Goal: Task Accomplishment & Management: Complete application form

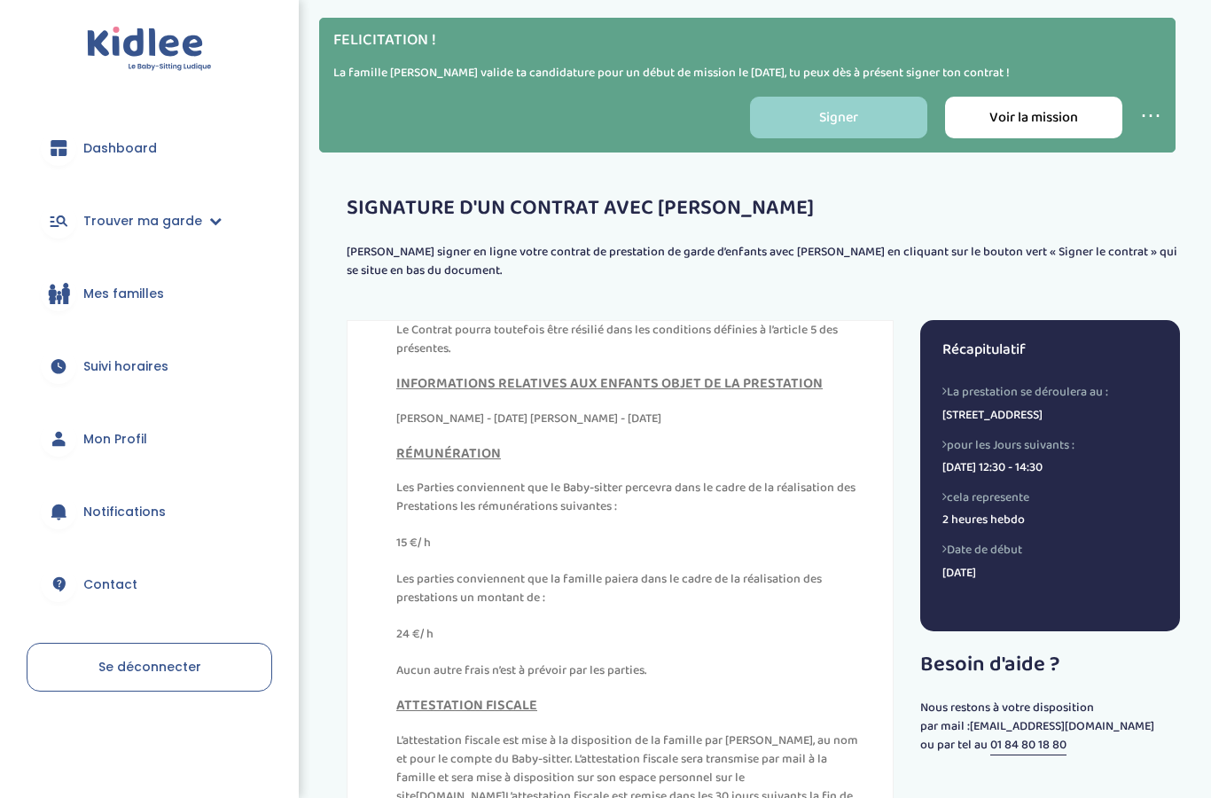
scroll to position [9255, 0]
click at [850, 105] on link "Signer" at bounding box center [838, 118] width 177 height 42
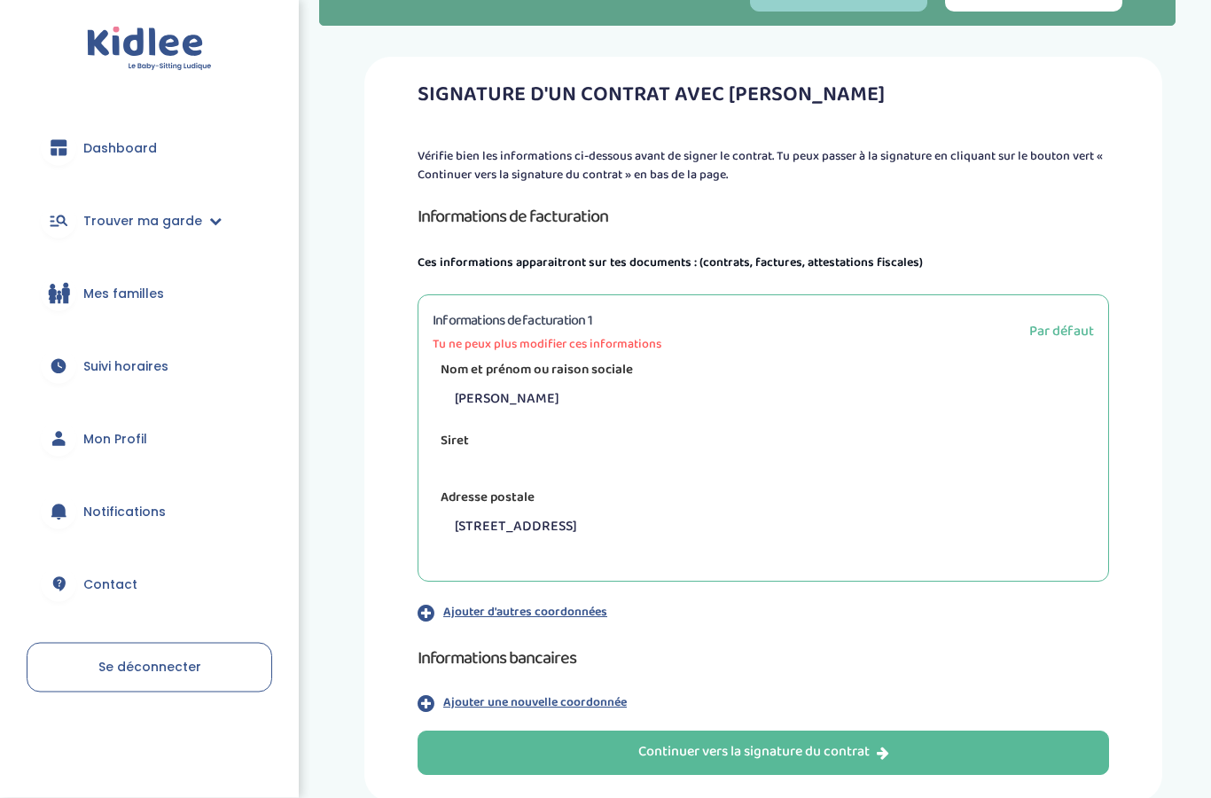
scroll to position [127, 0]
click at [983, 462] on p at bounding box center [770, 459] width 648 height 18
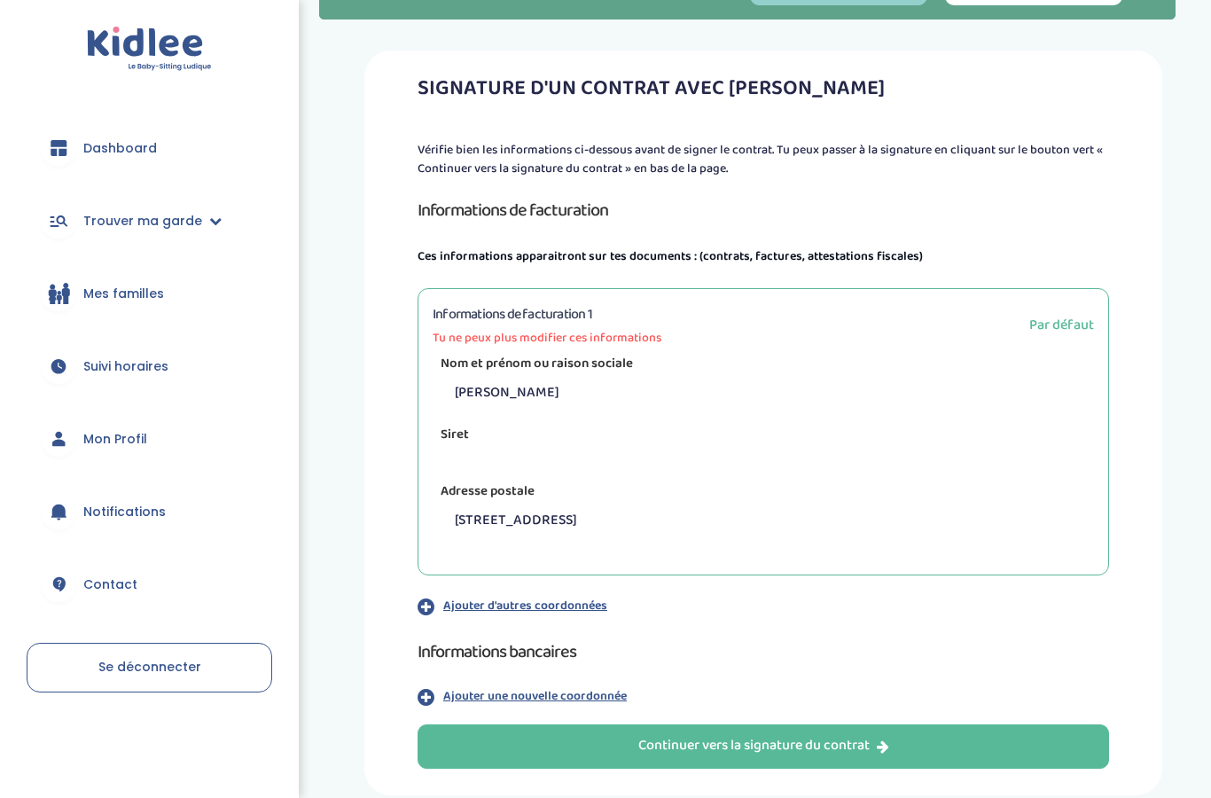
scroll to position [162, 0]
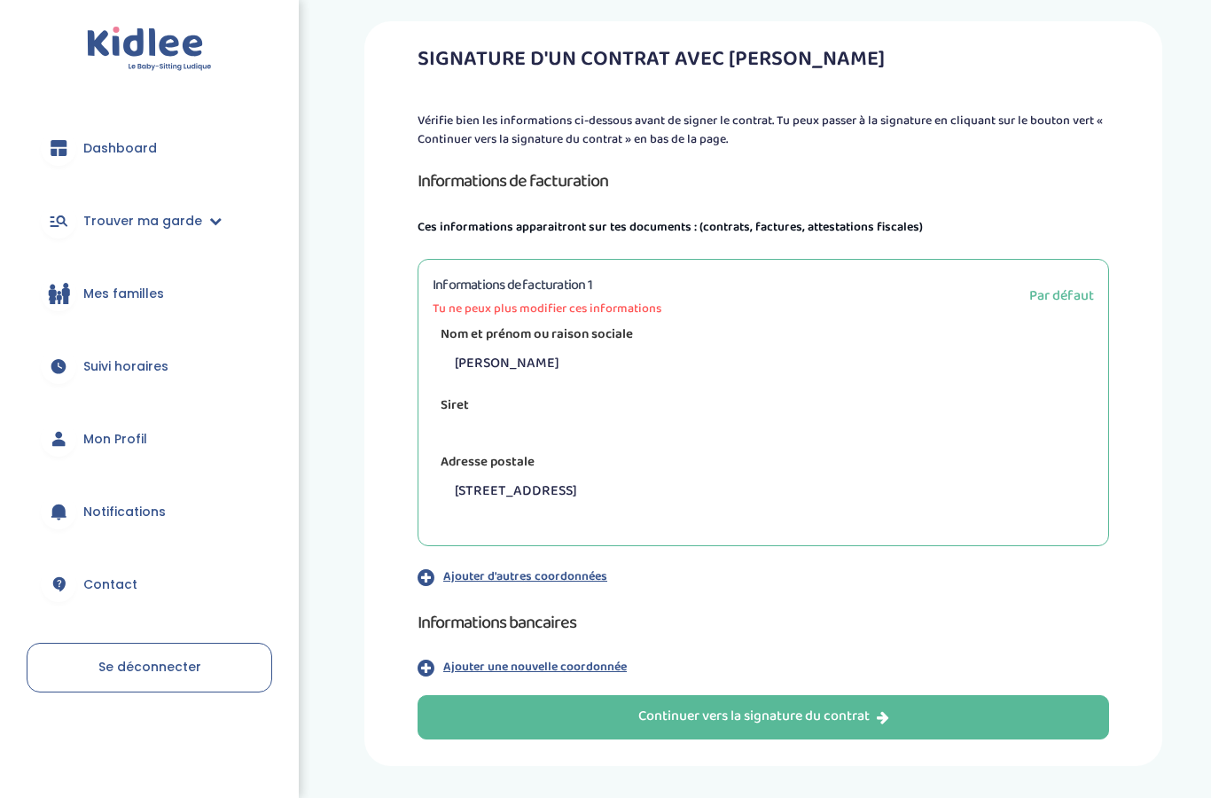
click at [584, 671] on p "Ajouter une nouvelle coordonnée" at bounding box center [535, 667] width 184 height 19
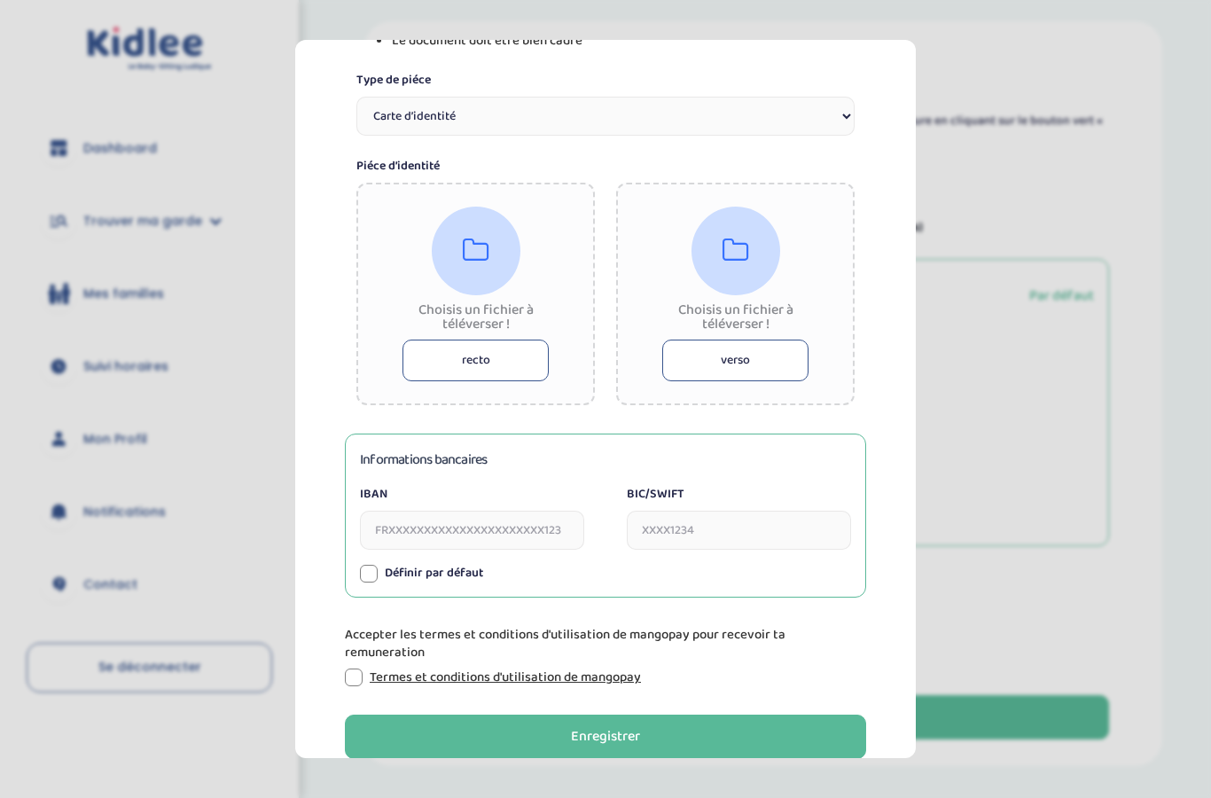
scroll to position [339, 0]
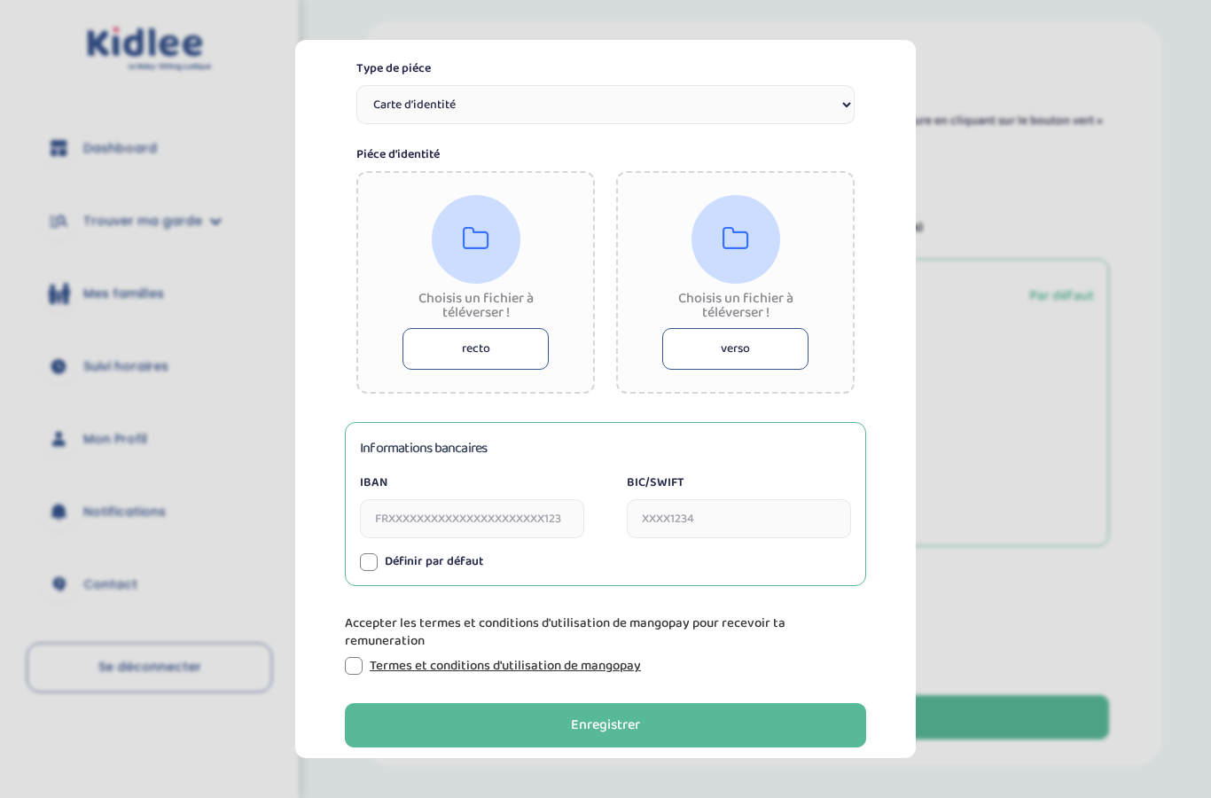
click at [473, 358] on button "recto" at bounding box center [476, 349] width 146 height 42
click at [485, 518] on input "IBAN" at bounding box center [472, 518] width 224 height 39
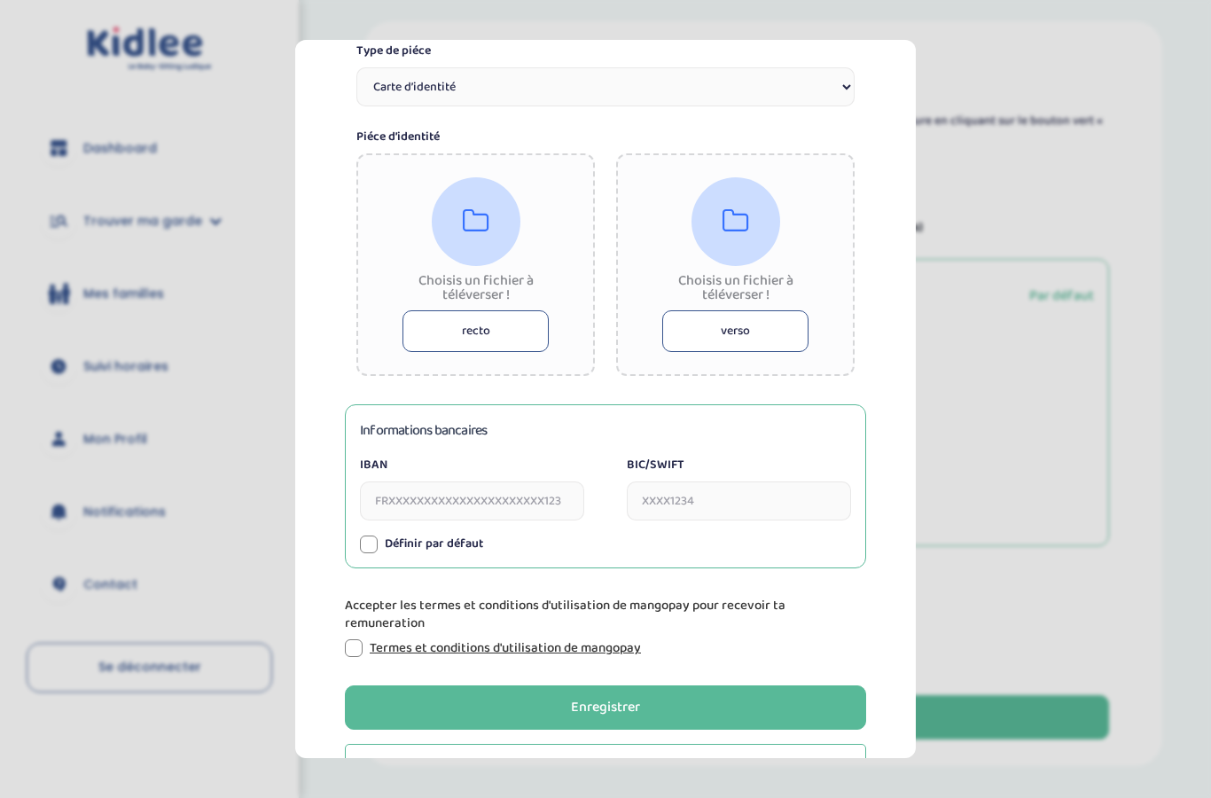
scroll to position [356, 0]
click at [356, 646] on div at bounding box center [354, 648] width 18 height 18
click at [367, 547] on div at bounding box center [369, 545] width 18 height 18
click at [421, 512] on input "IBAN" at bounding box center [472, 501] width 224 height 39
type input "FR7330002078690000000256Z08"
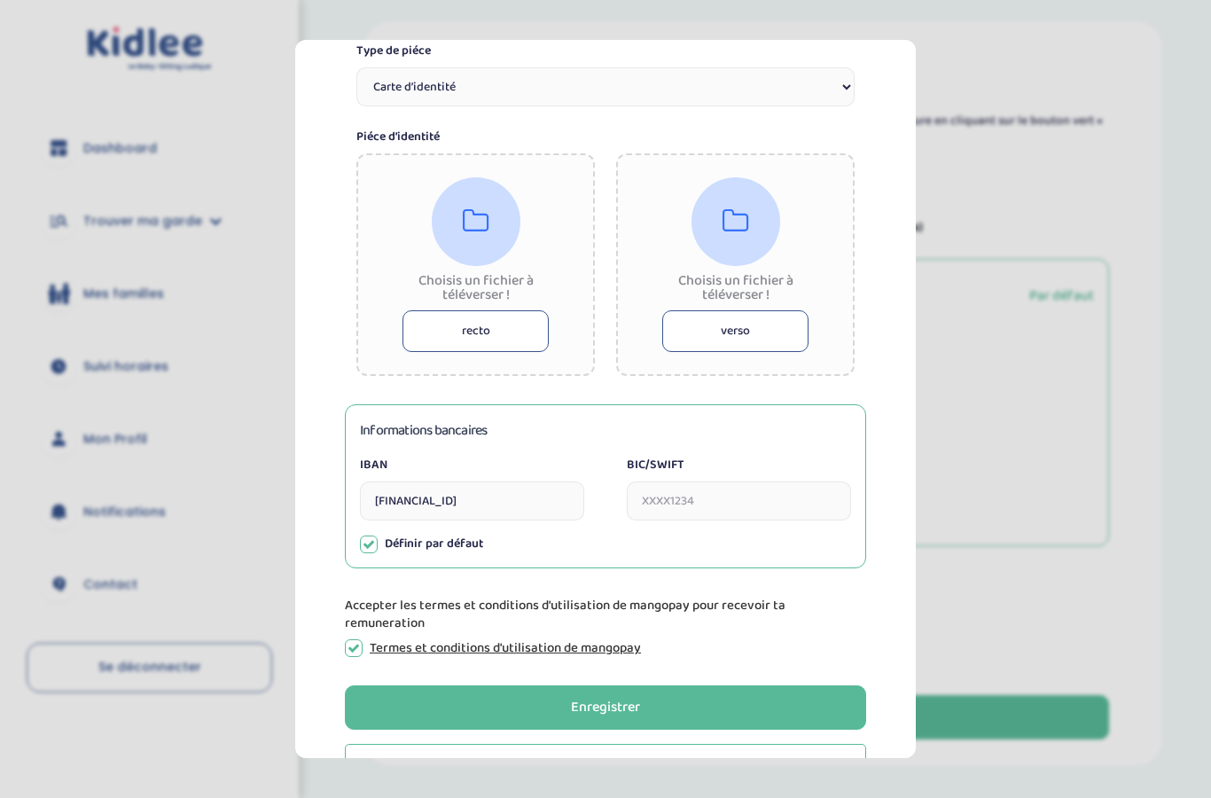
click at [710, 505] on input "BIC/SWIFT" at bounding box center [739, 501] width 224 height 39
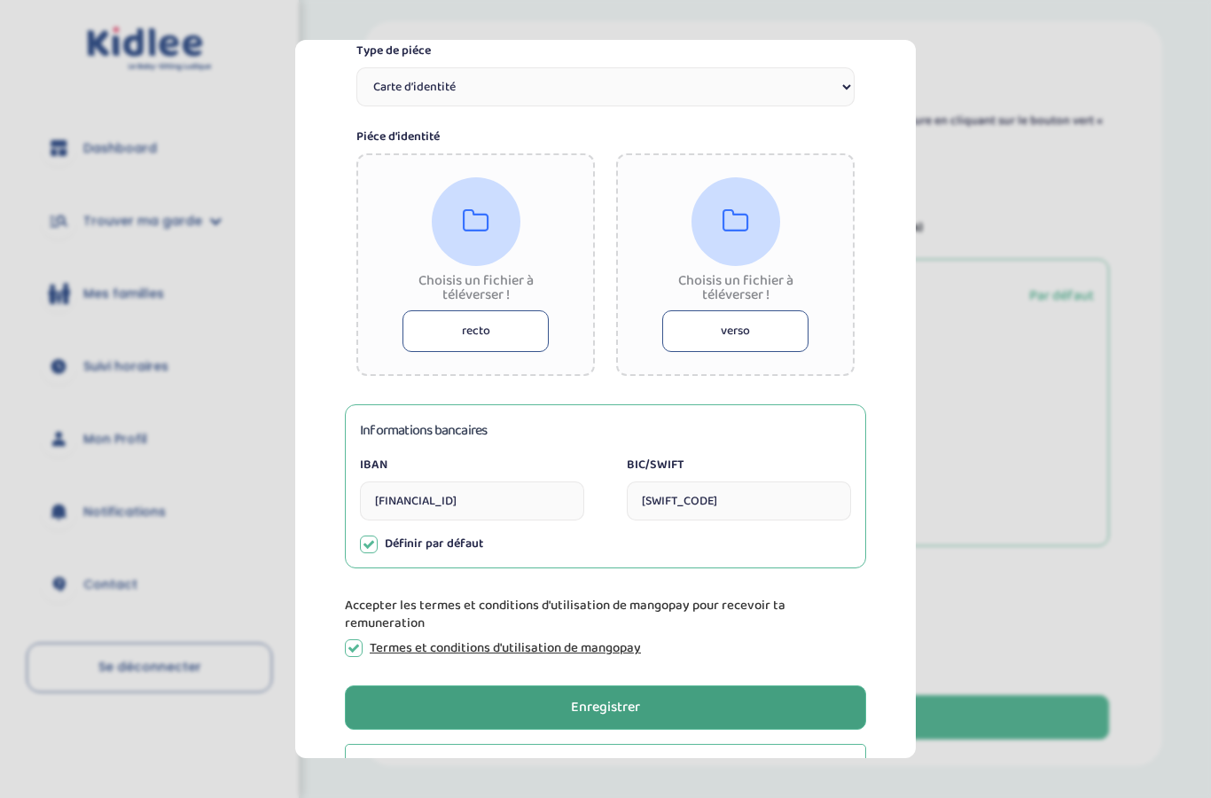
type input "CRLYFRPP"
click at [680, 719] on button "Enregistrer" at bounding box center [605, 707] width 521 height 44
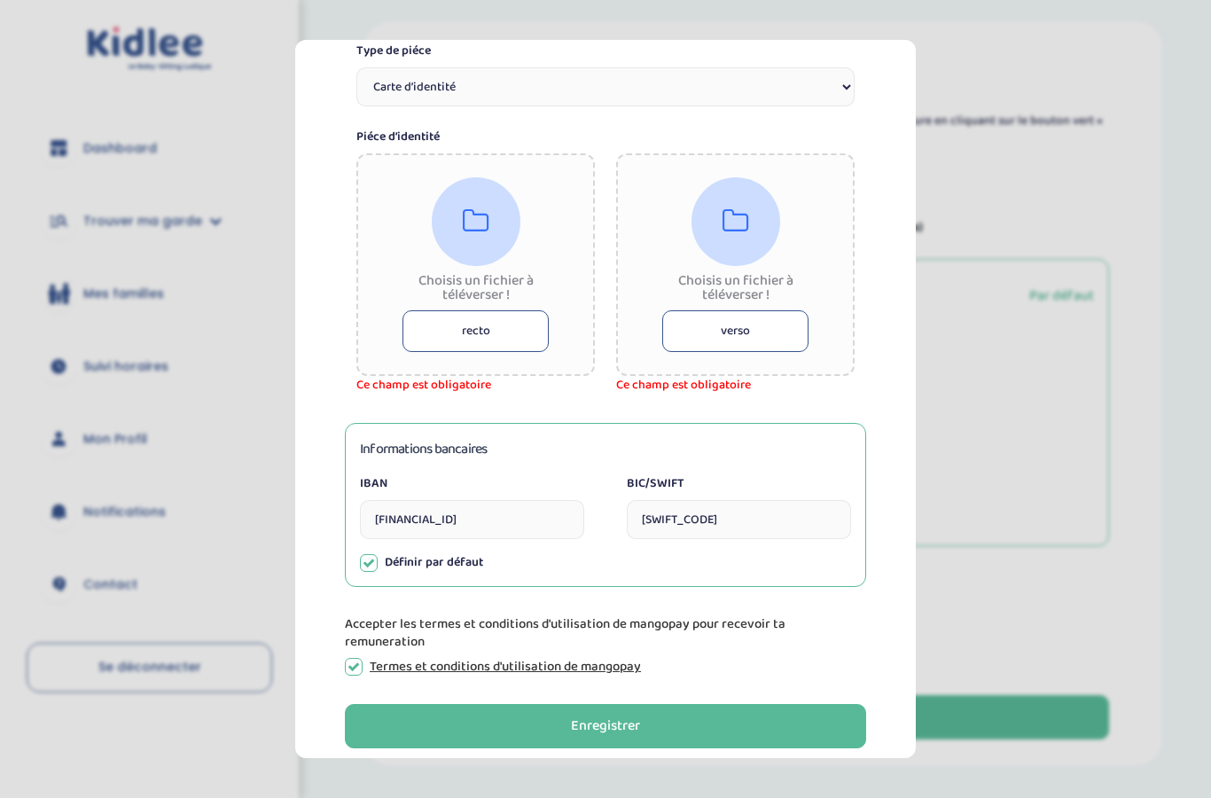
click at [496, 330] on button "recto" at bounding box center [476, 331] width 146 height 42
click at [474, 226] on icon at bounding box center [476, 222] width 27 height 28
click at [490, 214] on div at bounding box center [476, 221] width 89 height 89
click at [587, 192] on div "Choisis un fichier à téléverser ! recto" at bounding box center [475, 264] width 239 height 223
click at [805, 94] on select "Carte d’identité Passeport Permis de conduire" at bounding box center [605, 86] width 498 height 39
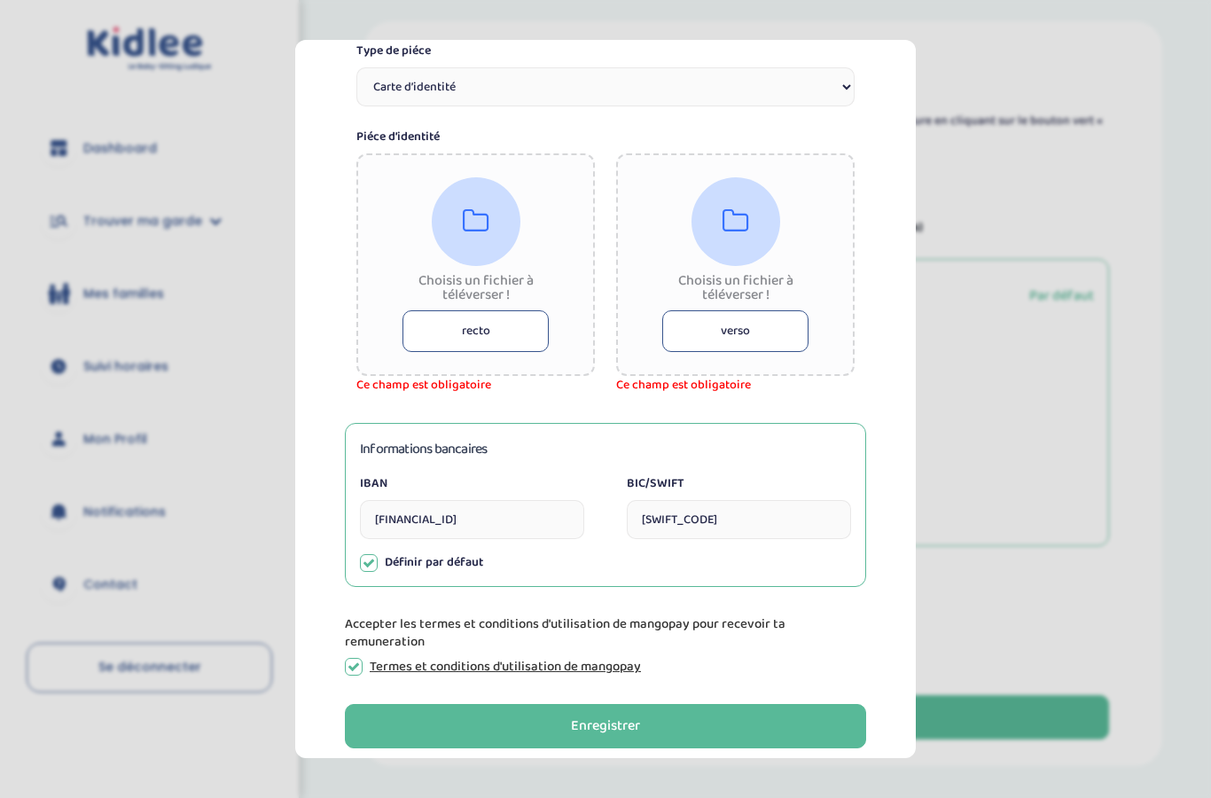
select select "licence"
click at [508, 336] on button "recto" at bounding box center [476, 331] width 146 height 42
click at [709, 780] on button "Fermer" at bounding box center [605, 787] width 521 height 48
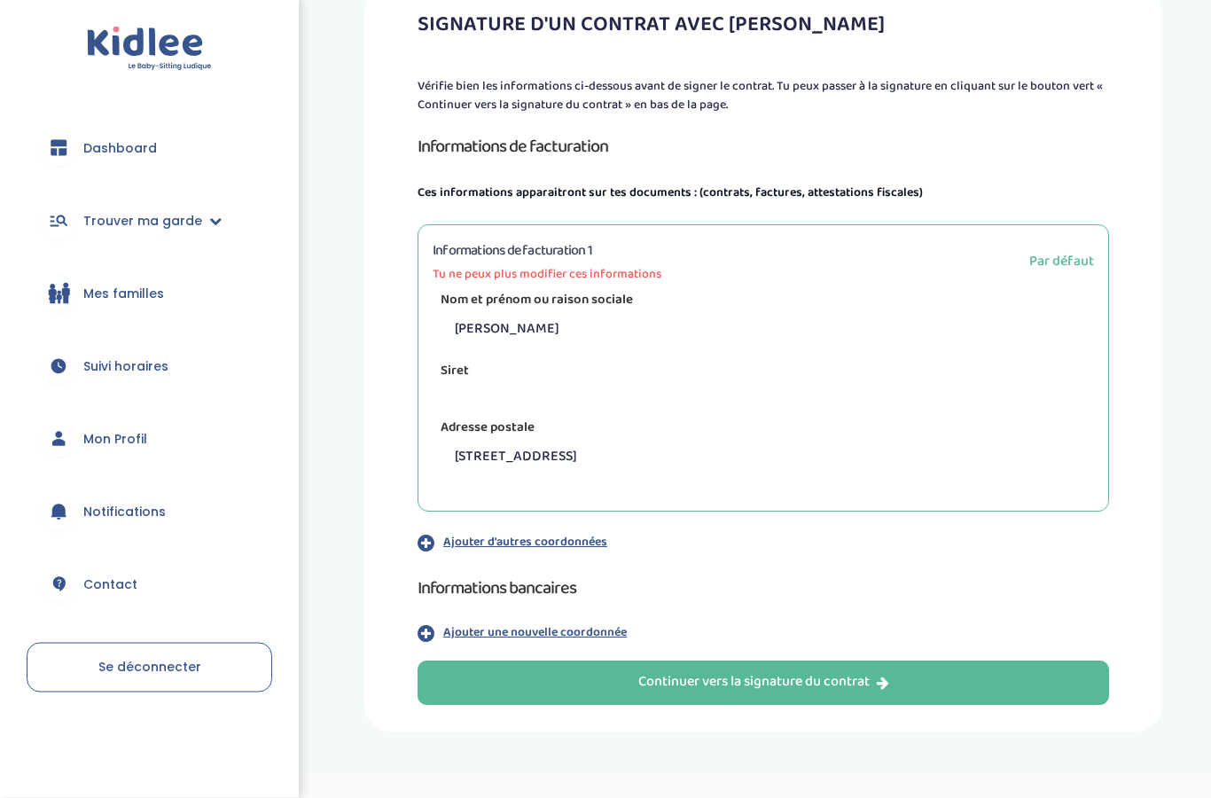
scroll to position [213, 0]
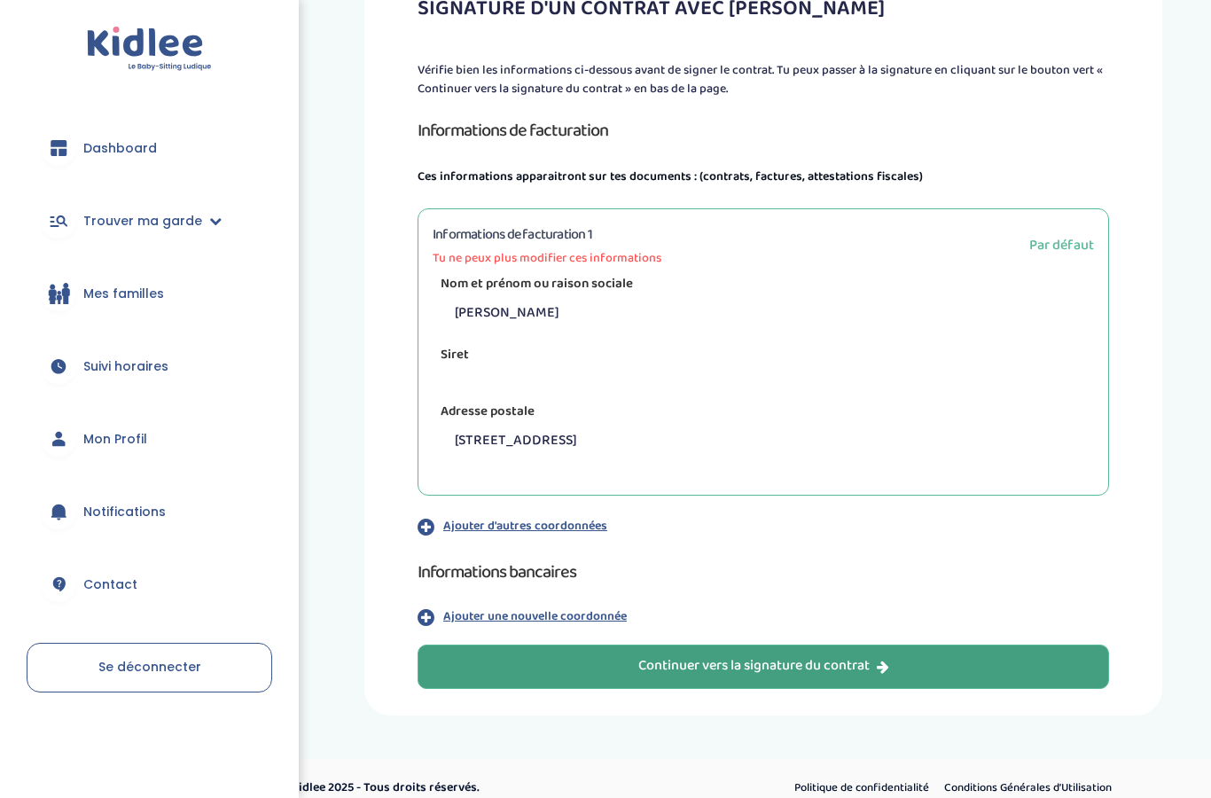
click at [967, 670] on button "Continuer vers la signature du contrat" at bounding box center [764, 667] width 692 height 44
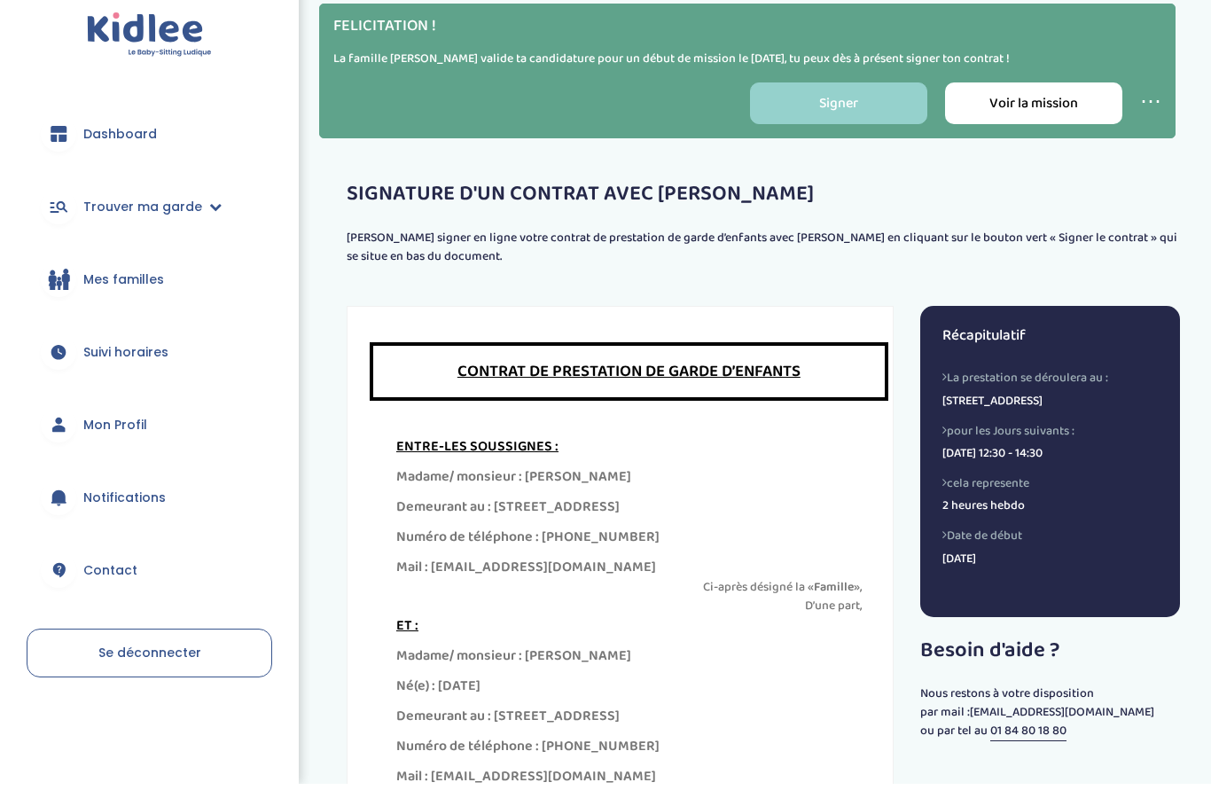
scroll to position [363, 0]
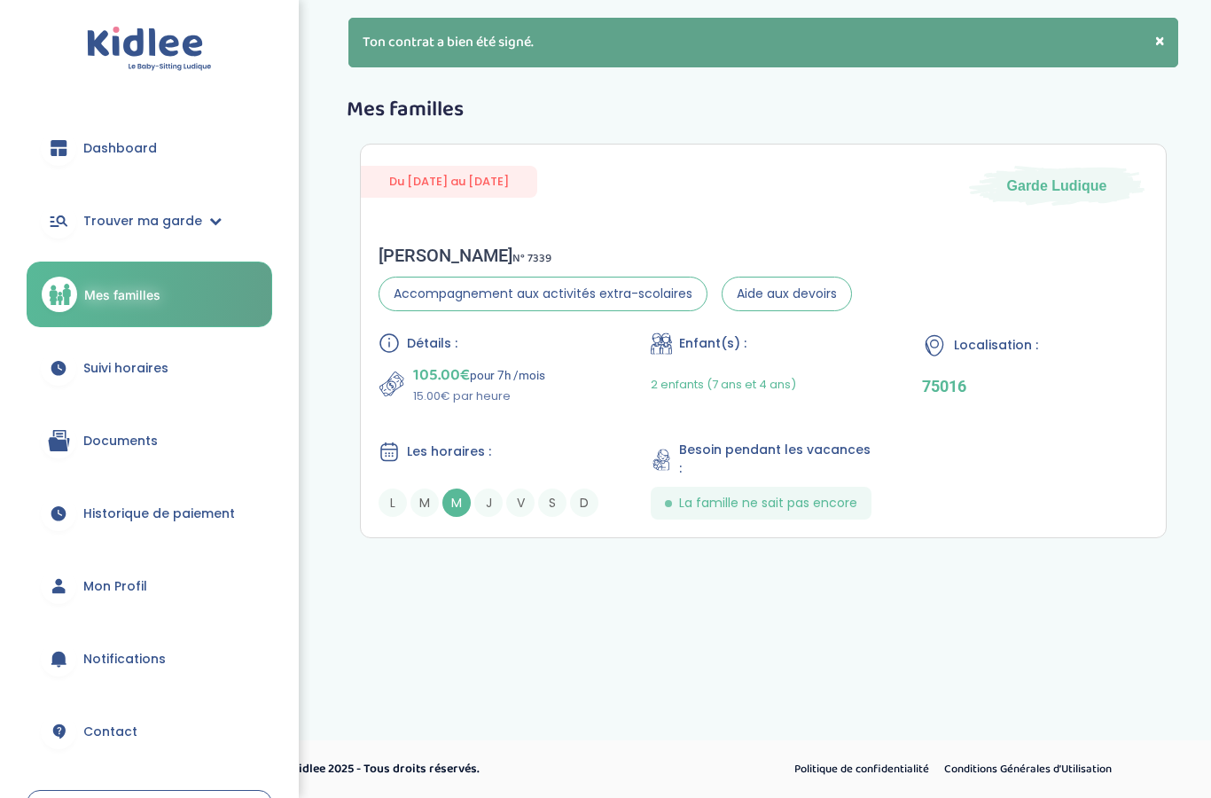
click at [173, 443] on link "Documents" at bounding box center [150, 441] width 246 height 64
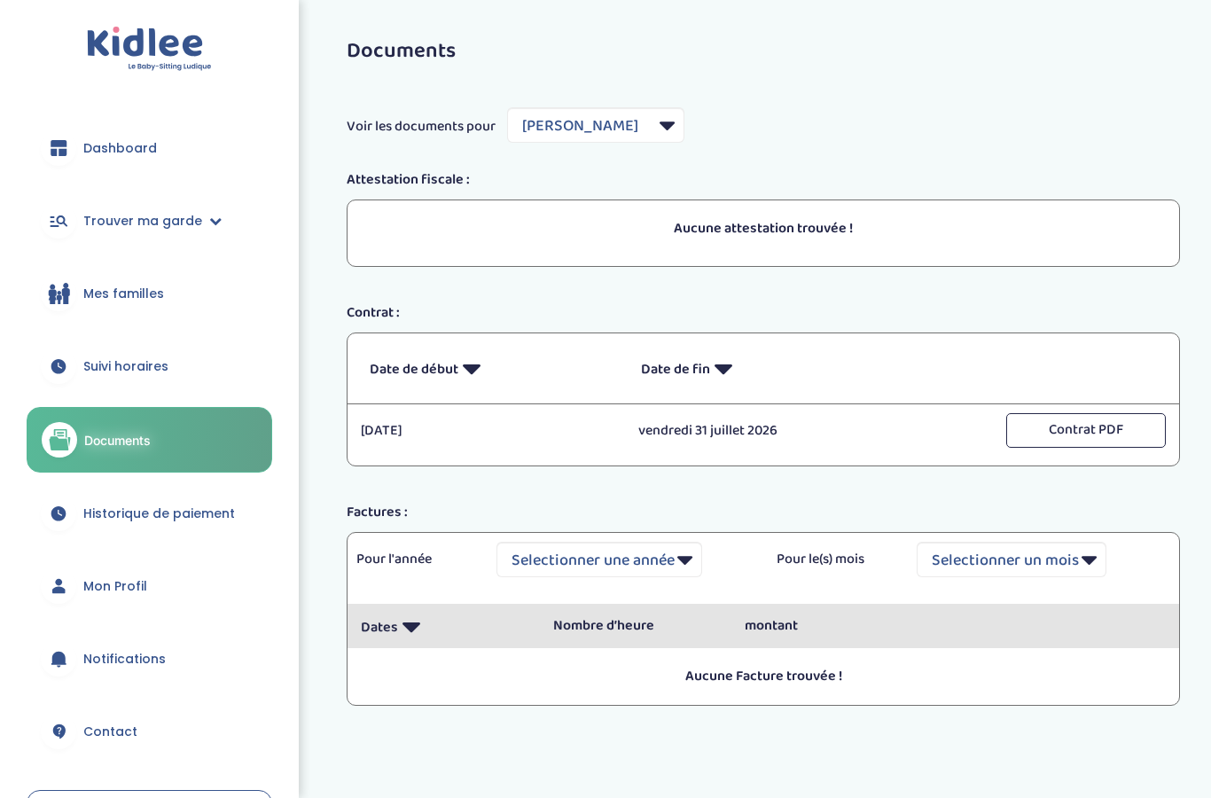
select select "6498"
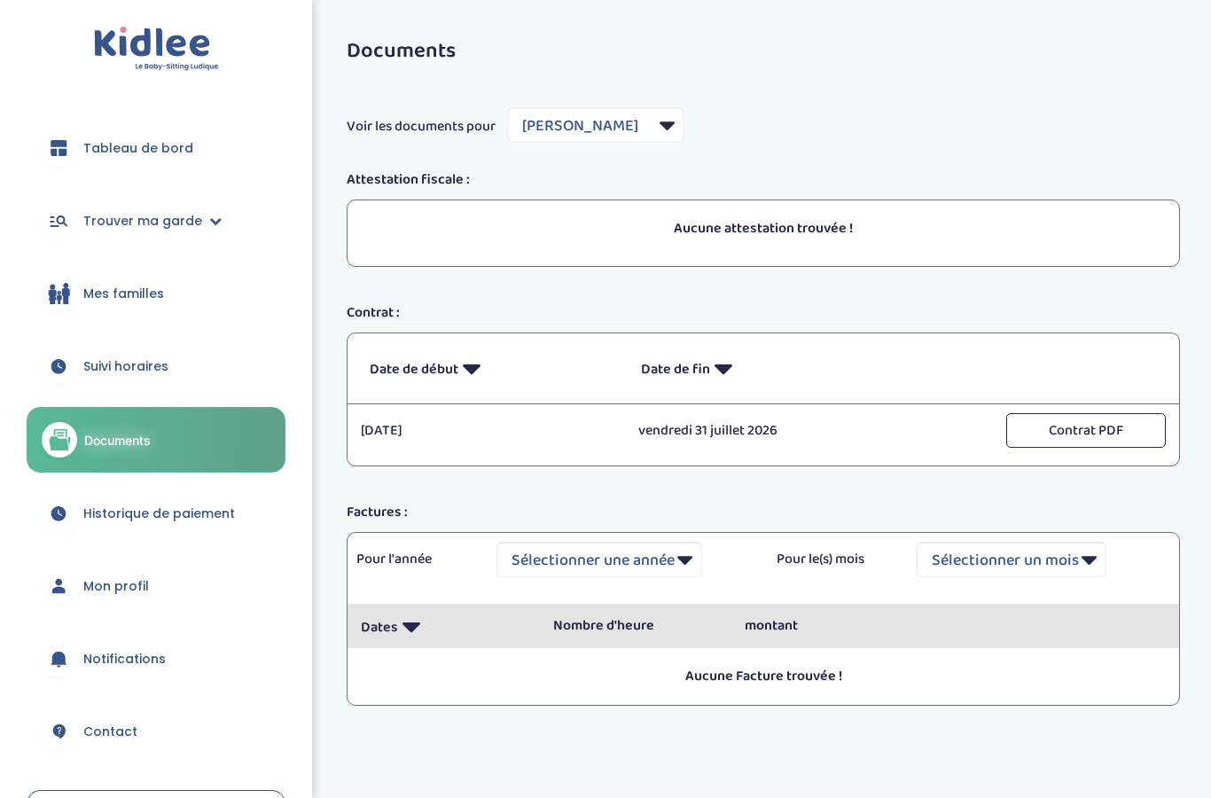
click at [168, 591] on link "Mon profil" at bounding box center [156, 586] width 259 height 64
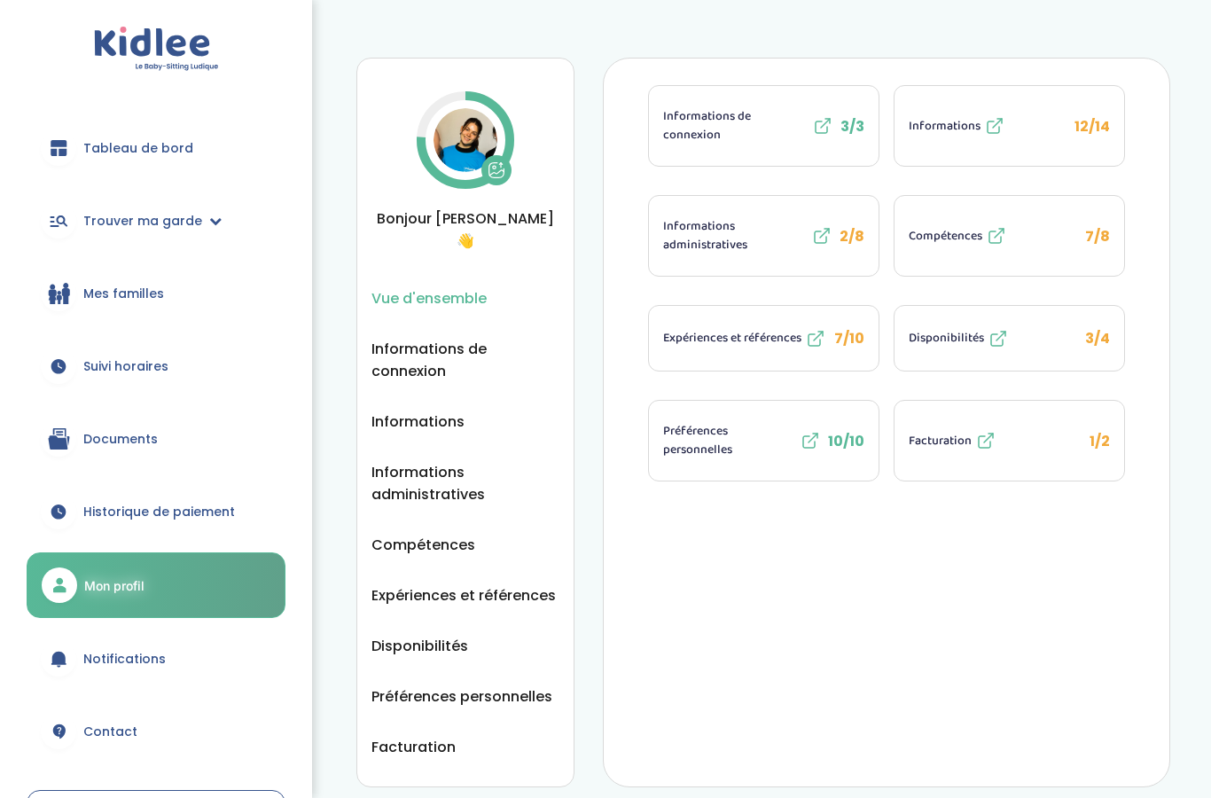
click at [1079, 424] on button "Facturation 1/2" at bounding box center [1010, 441] width 230 height 80
click at [968, 431] on font "Facturation" at bounding box center [940, 441] width 63 height 20
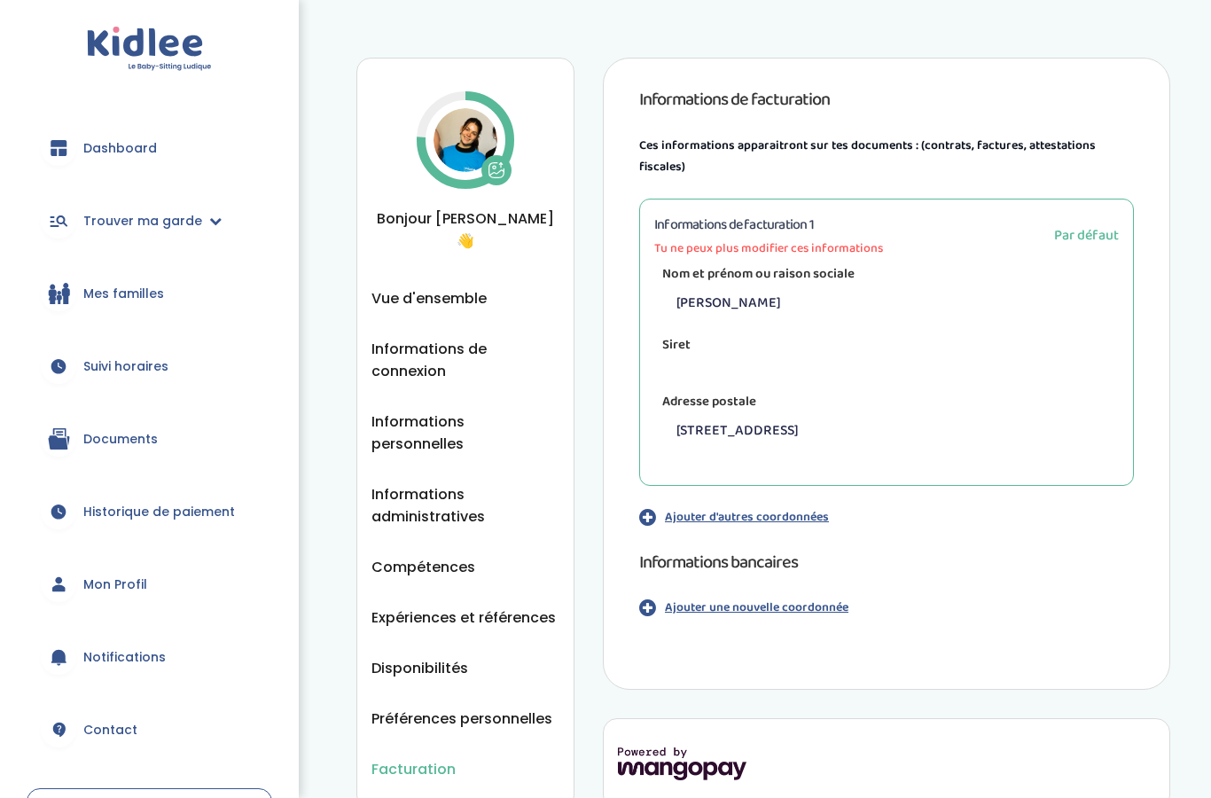
click at [777, 612] on p "Ajouter une nouvelle coordonnée" at bounding box center [757, 608] width 184 height 19
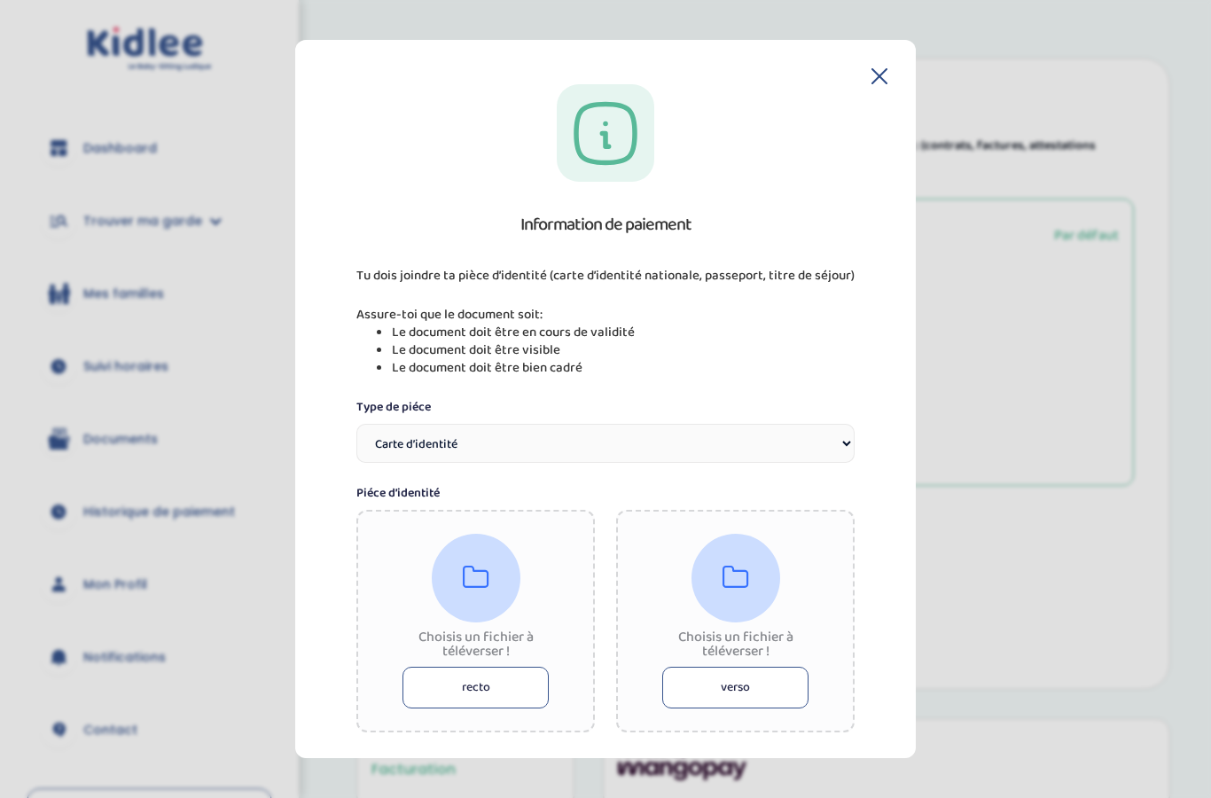
click at [497, 667] on button "recto" at bounding box center [476, 688] width 146 height 42
click at [466, 564] on icon at bounding box center [476, 578] width 27 height 28
click at [476, 564] on icon at bounding box center [476, 578] width 27 height 28
click at [872, 68] on icon at bounding box center [880, 76] width 16 height 16
